Goal: Information Seeking & Learning: Learn about a topic

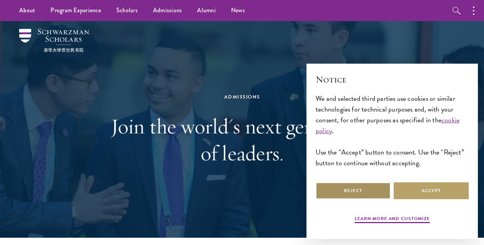
click at [367, 185] on button "Reject" at bounding box center [353, 190] width 75 height 17
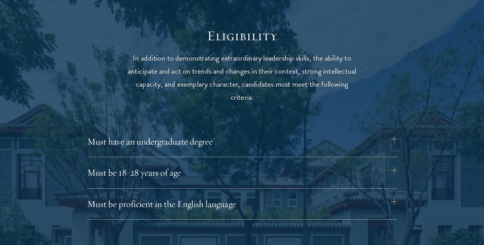
scroll to position [1033, 0]
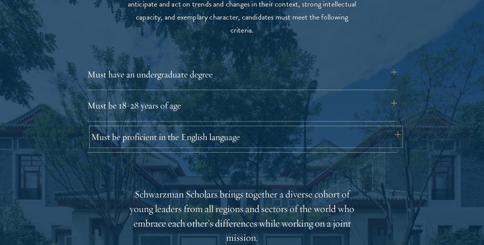
click at [393, 127] on button "Must be proficient in the English language" at bounding box center [246, 136] width 310 height 18
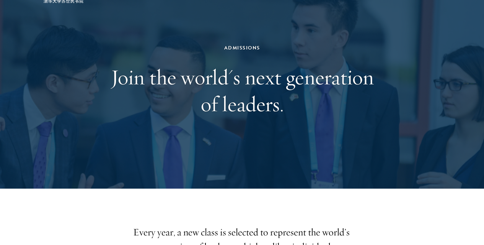
scroll to position [0, 0]
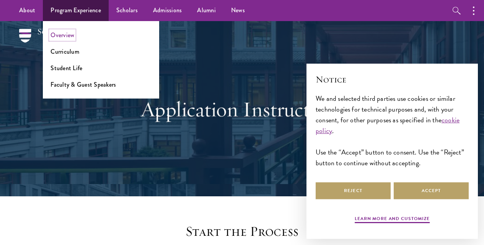
click at [65, 38] on link "Overview" at bounding box center [63, 35] width 24 height 9
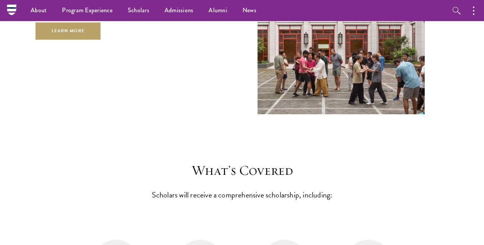
scroll to position [2870, 0]
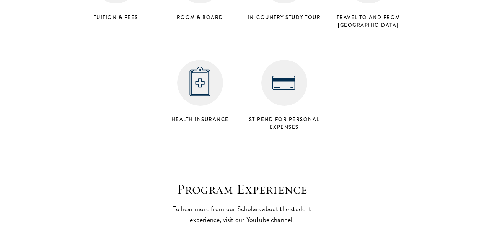
scroll to position [3253, 0]
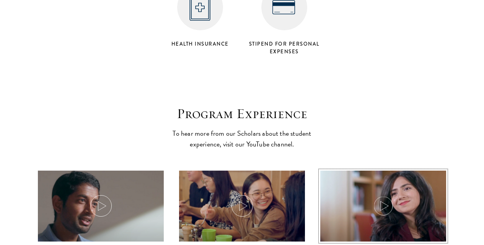
click at [377, 195] on icon at bounding box center [383, 205] width 21 height 21
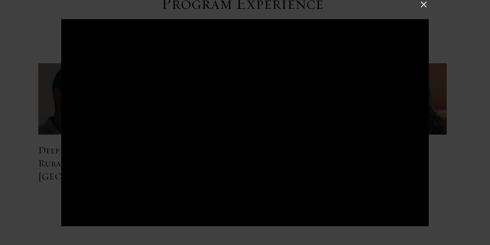
click at [422, 5] on button at bounding box center [424, 4] width 10 height 10
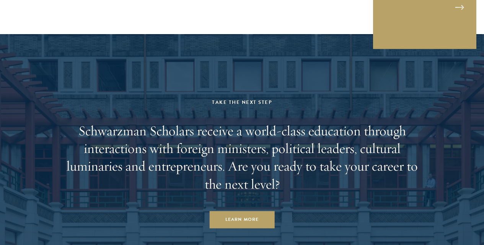
scroll to position [3837, 0]
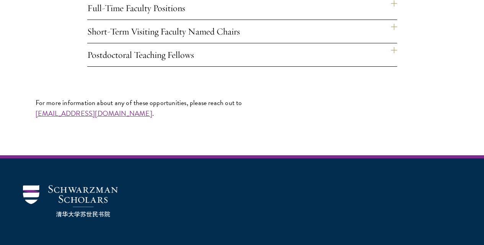
scroll to position [651, 0]
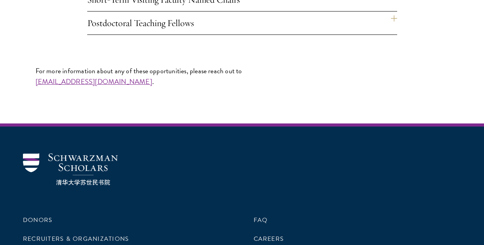
click at [170, 11] on h4 "Short-Term Visiting Faculty Named Chairs" at bounding box center [242, -1] width 310 height 23
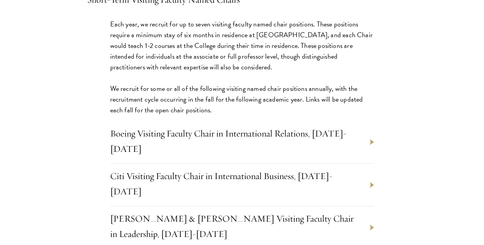
click at [170, 11] on h4 "Short-Term Visiting Faculty Named Chairs" at bounding box center [242, -1] width 310 height 23
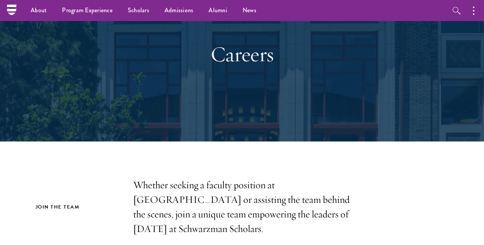
scroll to position [0, 0]
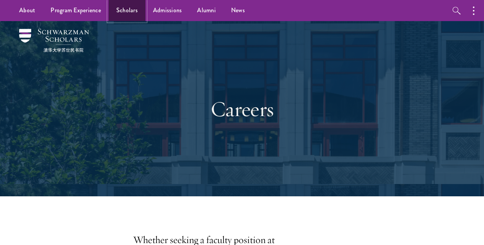
click at [123, 7] on link "Scholars" at bounding box center [127, 10] width 37 height 21
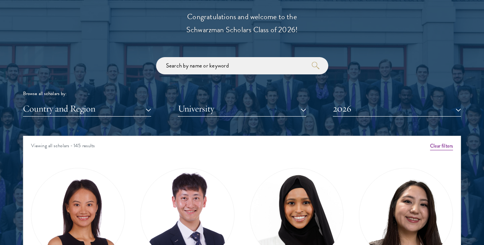
scroll to position [880, 0]
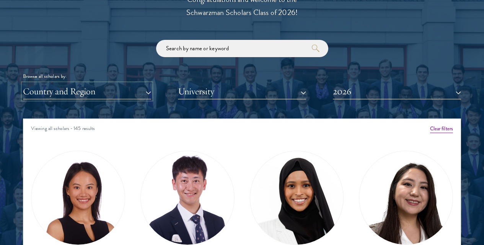
click at [105, 83] on button "Country and Region" at bounding box center [87, 91] width 128 height 16
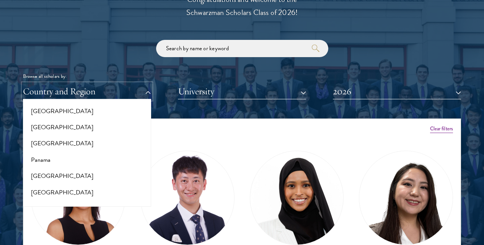
scroll to position [1110, 0]
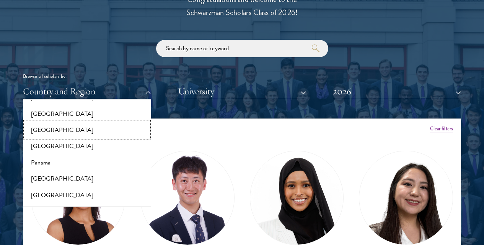
click at [68, 122] on button "[GEOGRAPHIC_DATA]" at bounding box center [87, 130] width 124 height 16
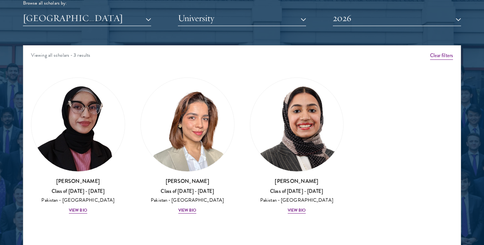
scroll to position [956, 0]
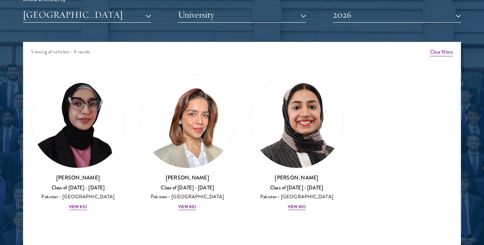
drag, startPoint x: 91, startPoint y: 163, endPoint x: 77, endPoint y: 184, distance: 25.6
click at [77, 184] on div "Amber Class of [DATE] - [DATE] [GEOGRAPHIC_DATA] - [GEOGRAPHIC_DATA] View Bio C…" at bounding box center [241, 145] width 437 height 162
click at [87, 204] on div "View Bio" at bounding box center [78, 207] width 18 height 6
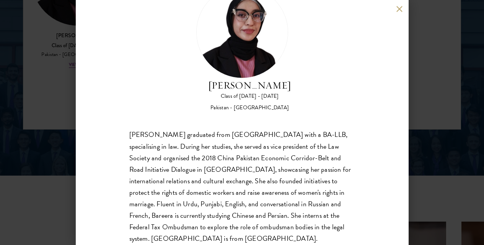
scroll to position [1109, 0]
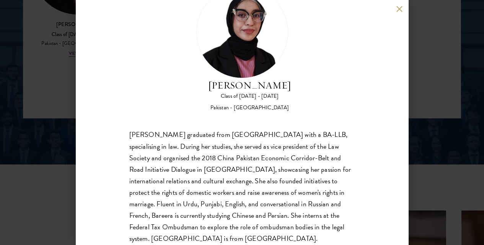
click at [401, 8] on button at bounding box center [399, 9] width 7 height 7
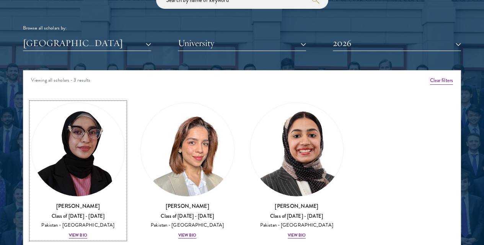
scroll to position [939, 0]
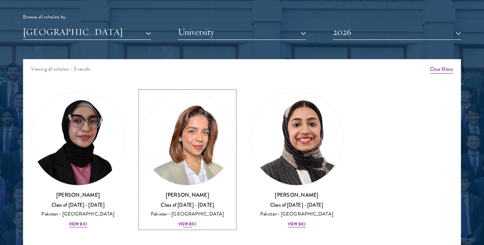
click at [178, 221] on div "View Bio" at bounding box center [187, 224] width 18 height 6
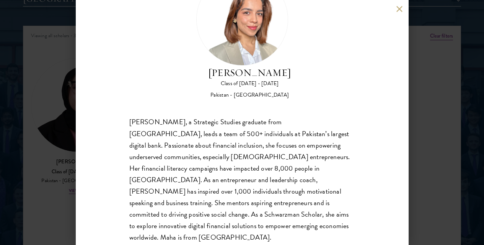
scroll to position [977, 0]
click at [397, 9] on button at bounding box center [399, 9] width 7 height 7
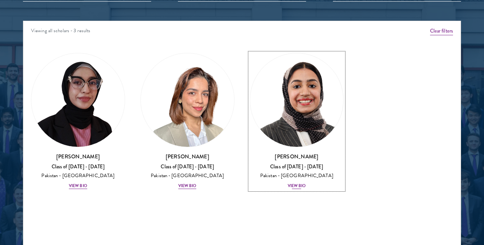
click at [288, 183] on div "View Bio" at bounding box center [297, 186] width 18 height 6
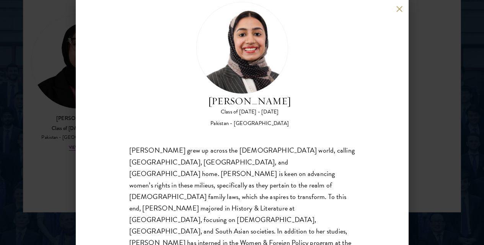
scroll to position [24, 0]
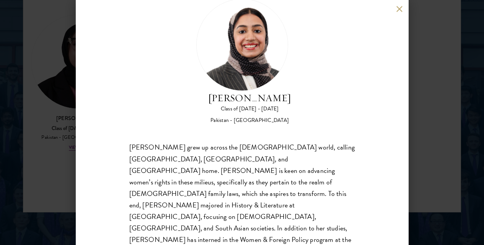
click at [401, 9] on button at bounding box center [399, 9] width 7 height 7
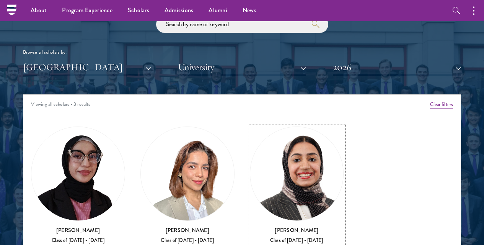
scroll to position [863, 0]
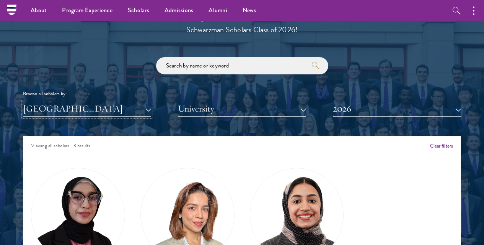
click at [110, 101] on button "[GEOGRAPHIC_DATA]" at bounding box center [87, 109] width 128 height 16
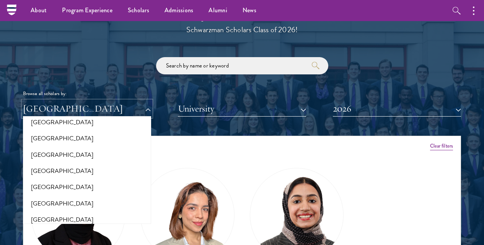
scroll to position [0, 0]
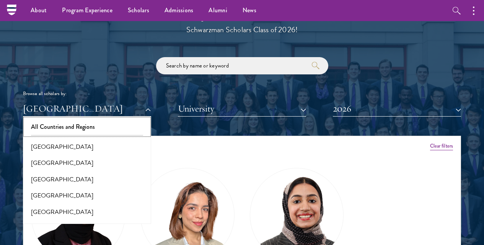
click at [89, 119] on button "All Countries and Regions" at bounding box center [87, 127] width 124 height 16
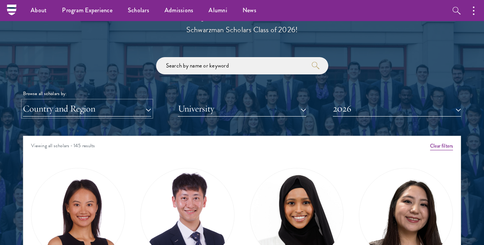
click at [115, 101] on button "Country and Region" at bounding box center [87, 109] width 128 height 16
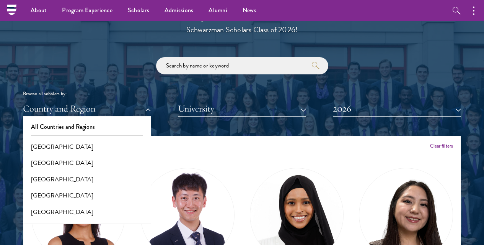
click at [115, 70] on div "Browse all scholars by: Country and Region All Countries and Regions [GEOGRAPHI…" at bounding box center [242, 86] width 438 height 59
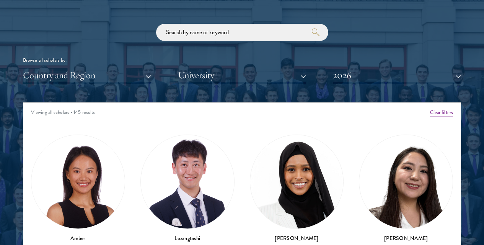
scroll to position [901, 0]
